Goal: Check status: Check status

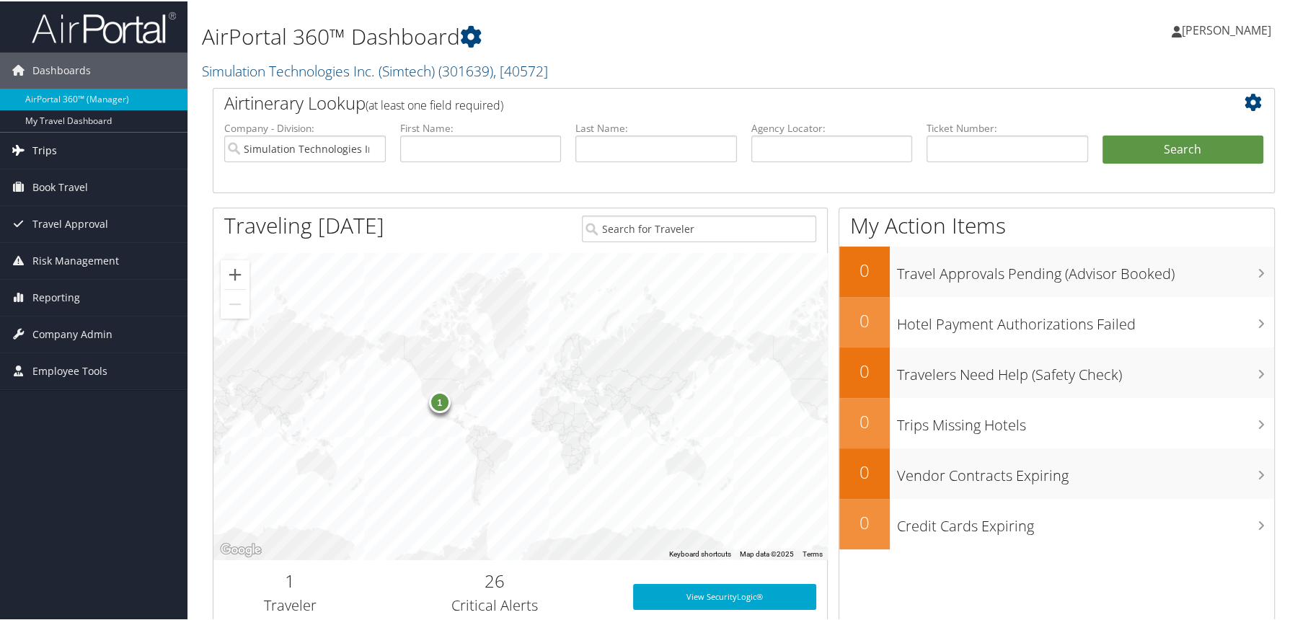
click at [32, 156] on span "Trips" at bounding box center [44, 149] width 25 height 36
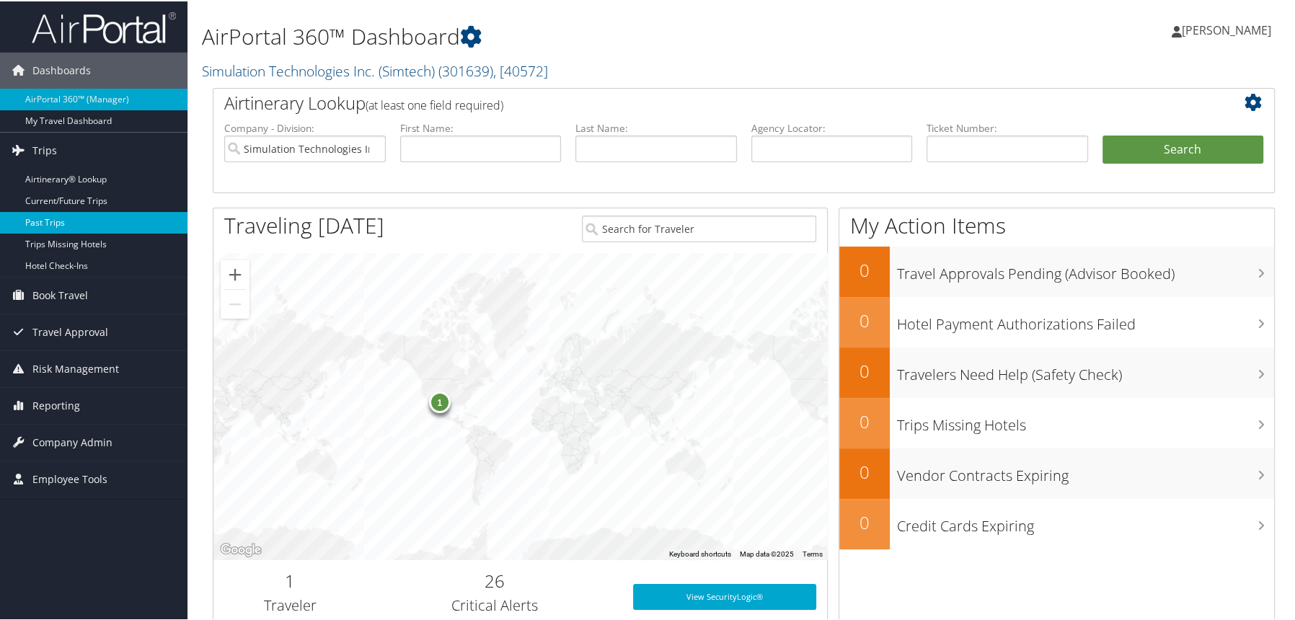
click at [52, 224] on link "Past Trips" at bounding box center [93, 221] width 187 height 22
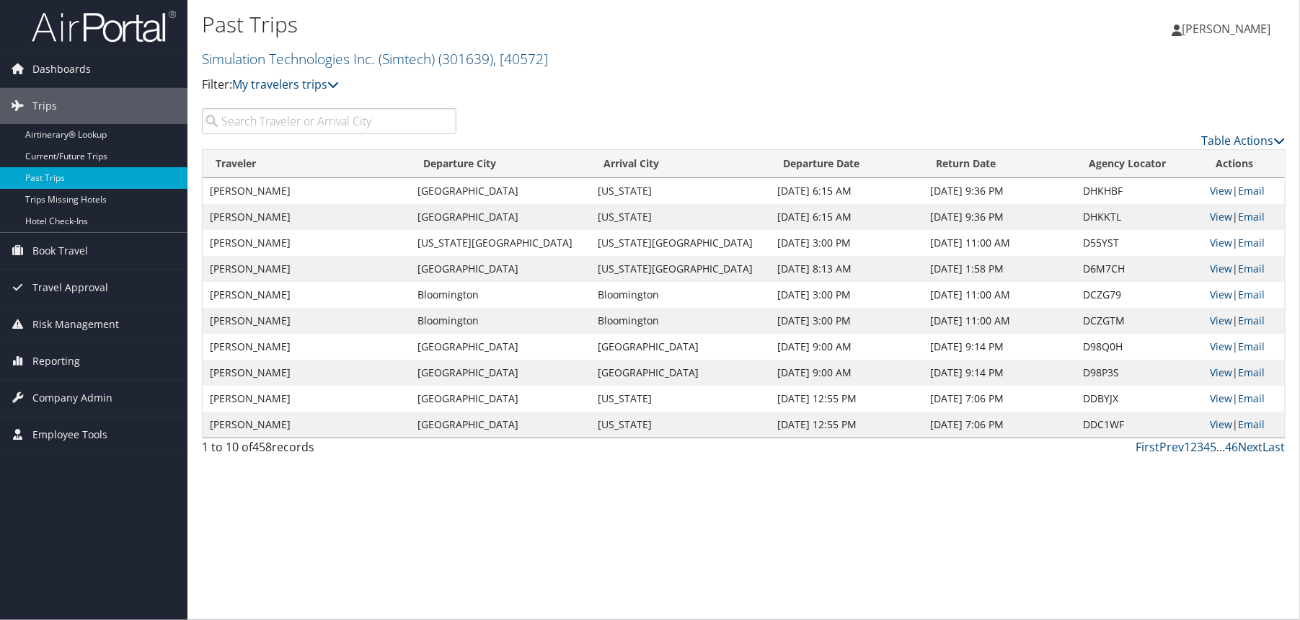
click at [384, 125] on input "search" at bounding box center [329, 121] width 254 height 26
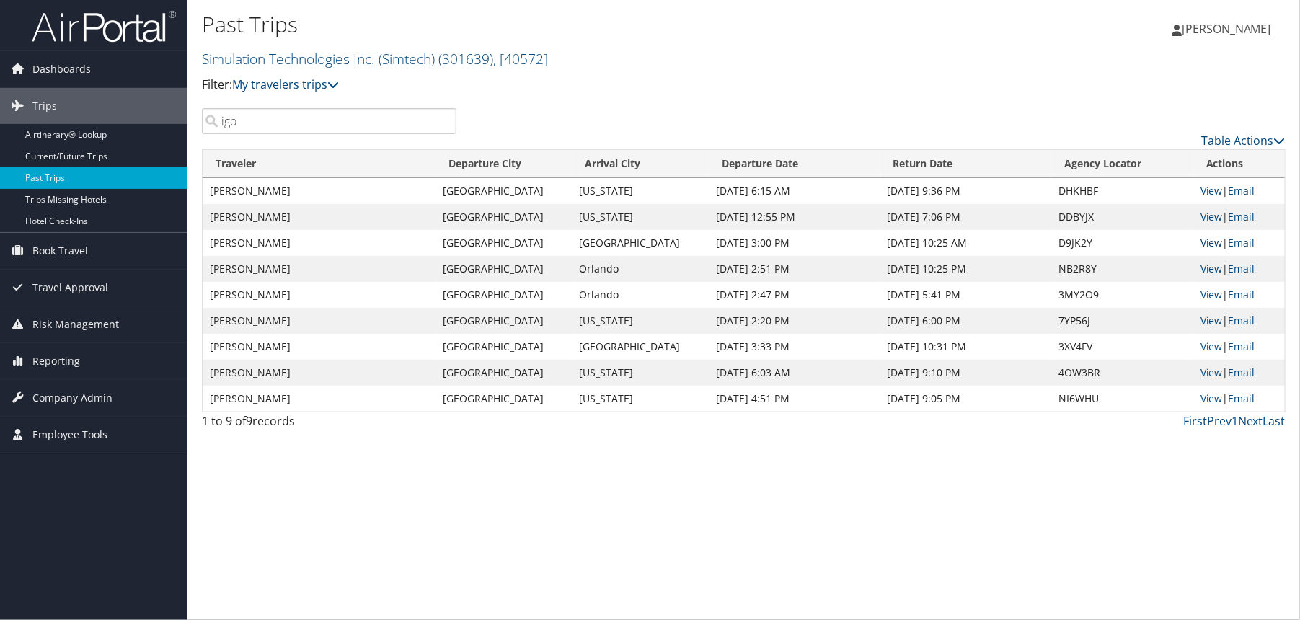
type input "igo"
click at [1216, 240] on link "View" at bounding box center [1211, 243] width 22 height 14
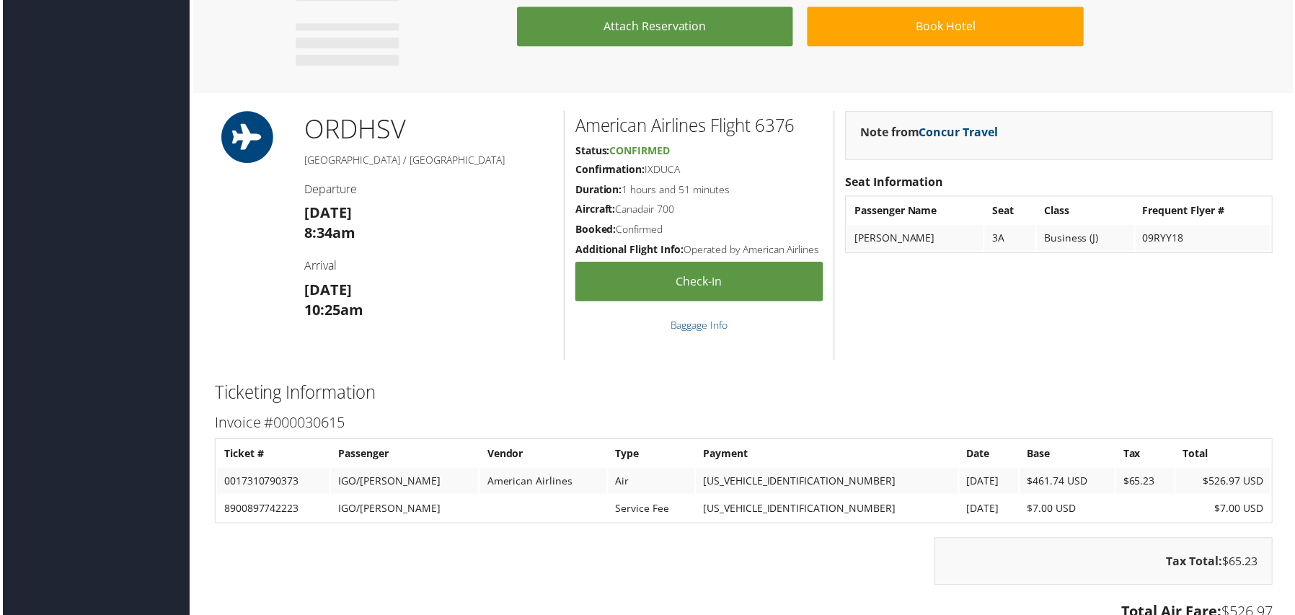
scroll to position [1153, 0]
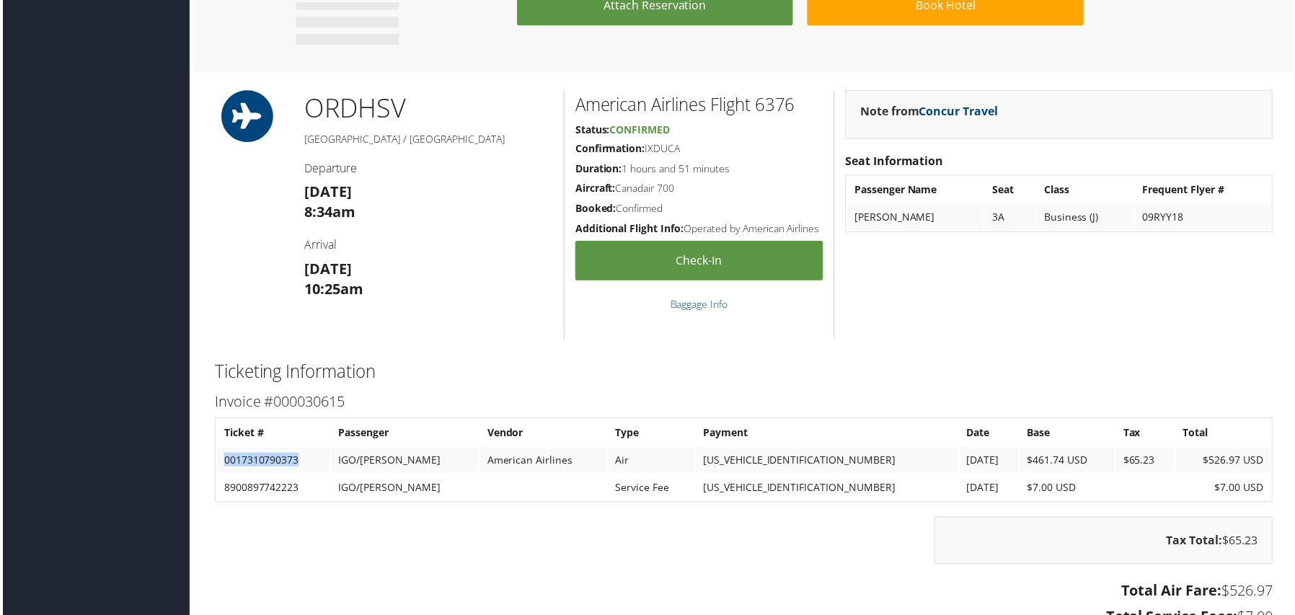
drag, startPoint x: 296, startPoint y: 458, endPoint x: 218, endPoint y: 463, distance: 78.0
click at [218, 463] on td "0017310790373" at bounding box center [271, 461] width 113 height 26
copy td "0017310790373"
